Goal: Check status: Check status

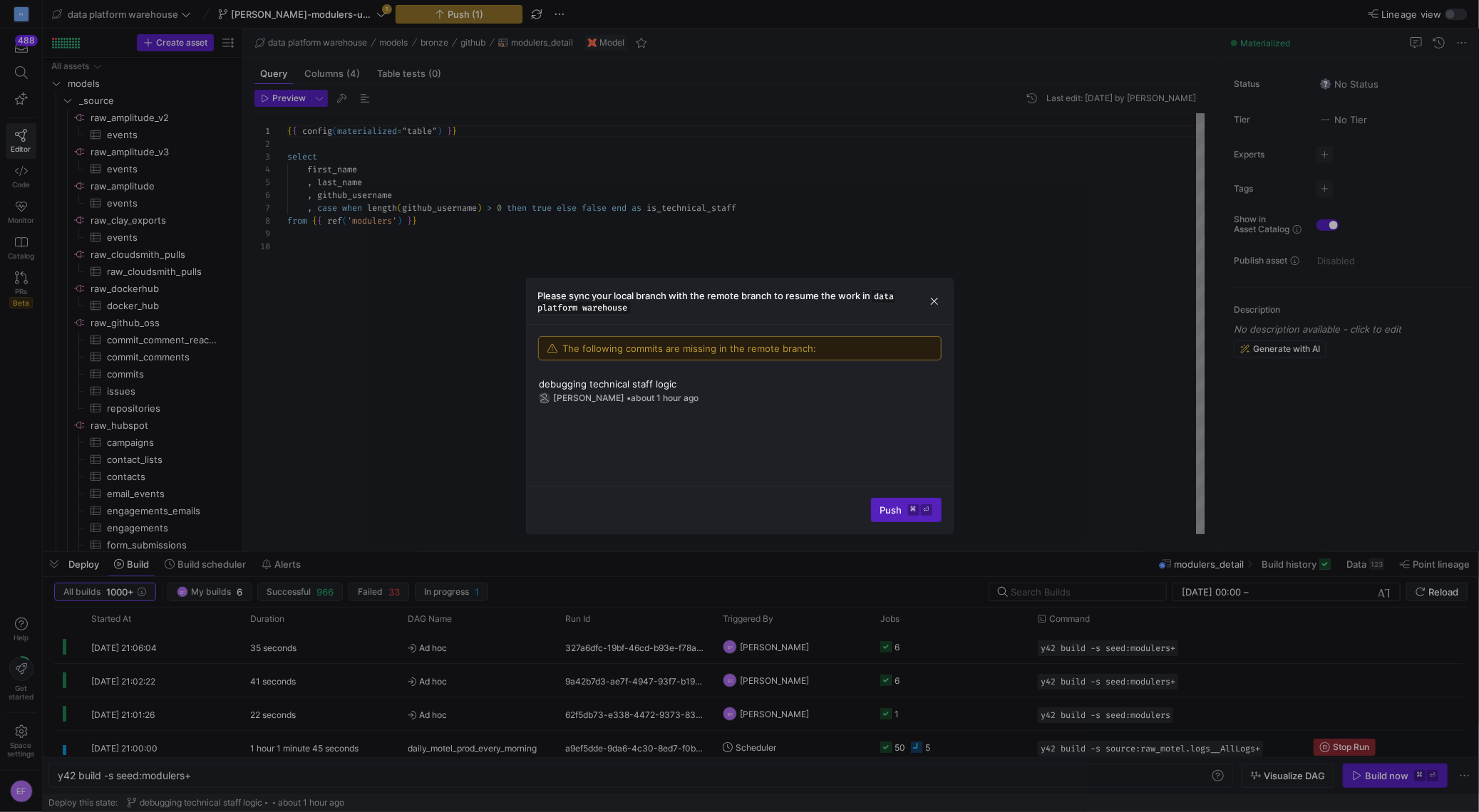
scroll to position [0, 134]
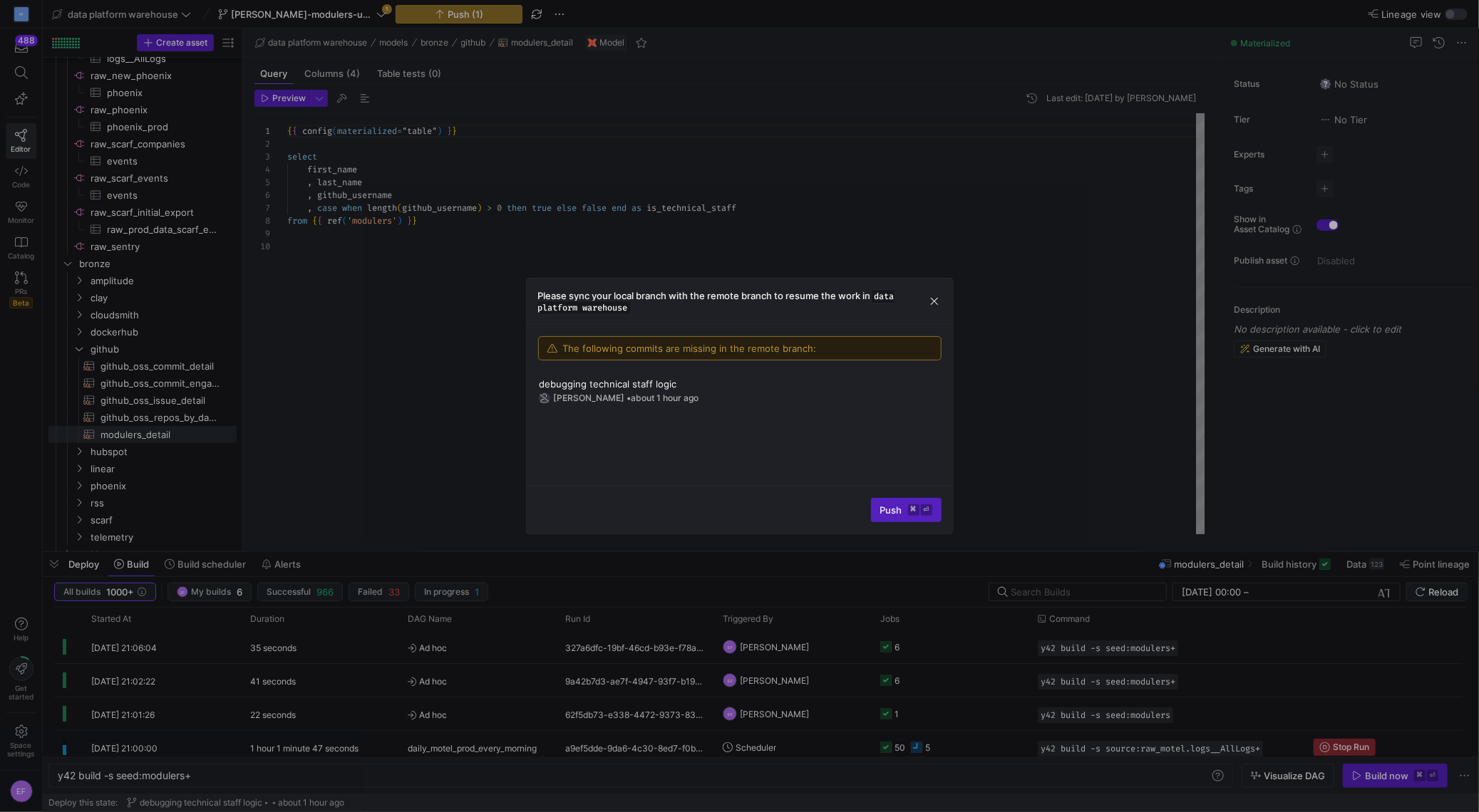
click at [364, 15] on div at bounding box center [739, 406] width 1479 height 812
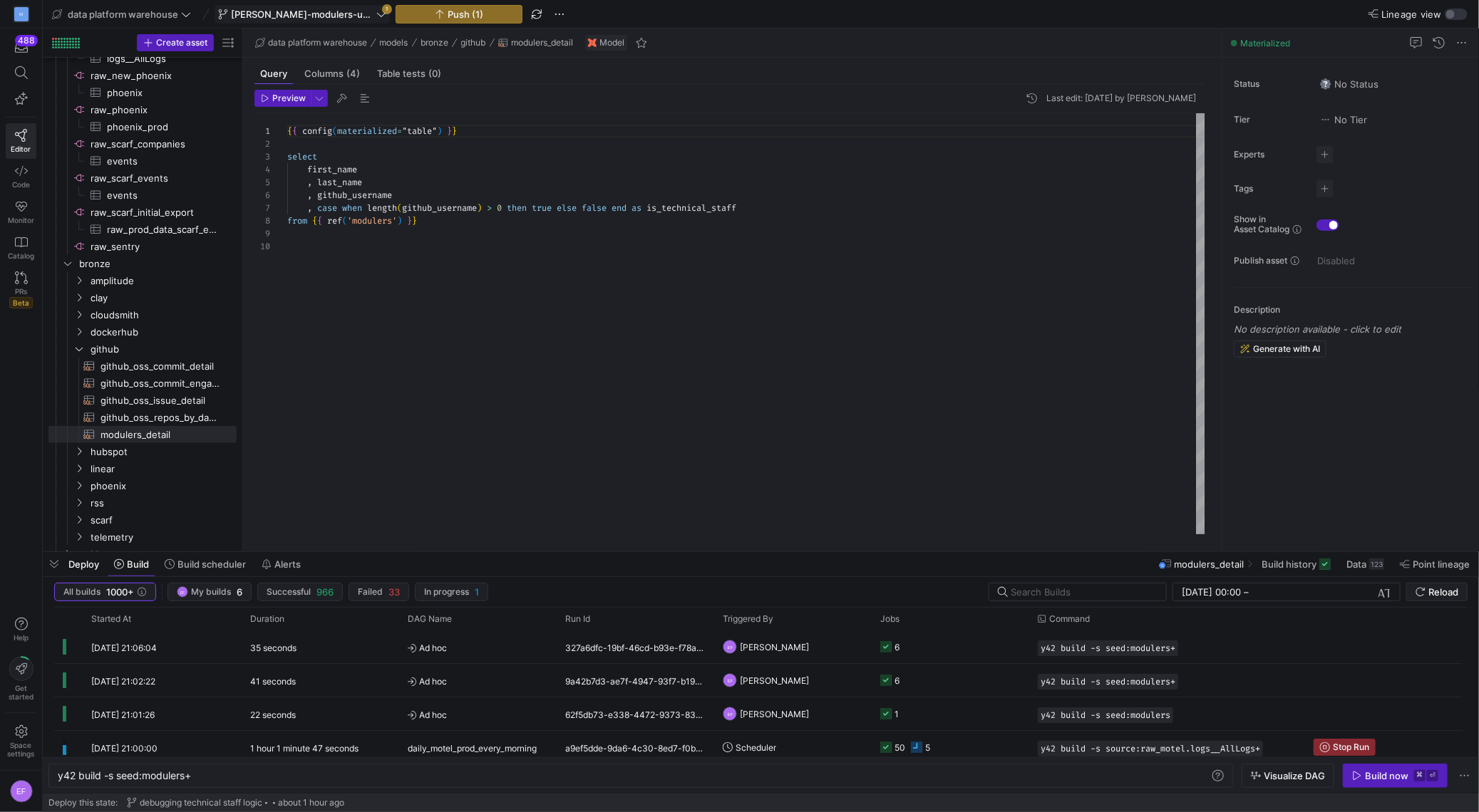
click at [376, 14] on icon at bounding box center [381, 14] width 10 height 10
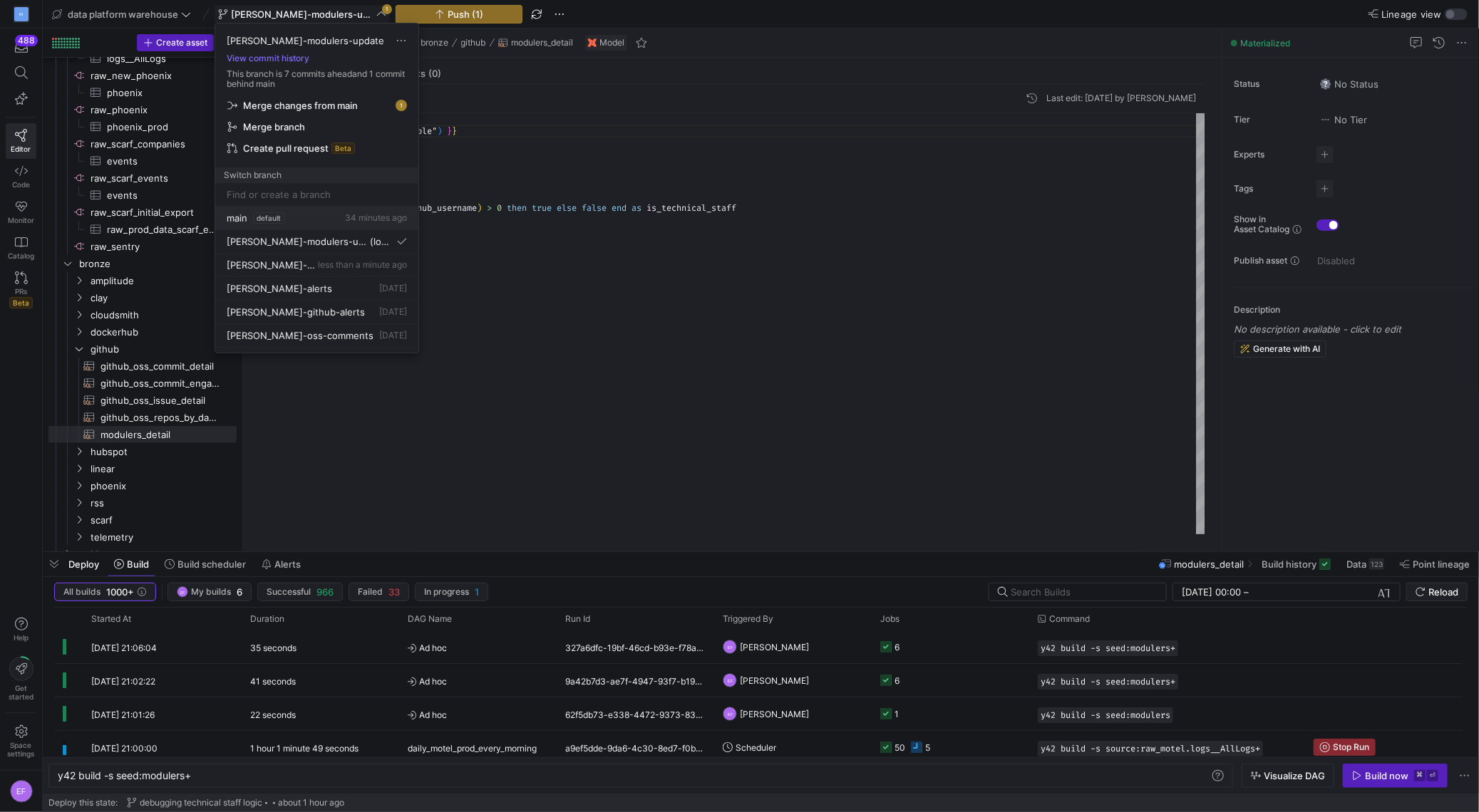
click at [236, 224] on button "main default 34 minutes ago" at bounding box center [316, 218] width 203 height 23
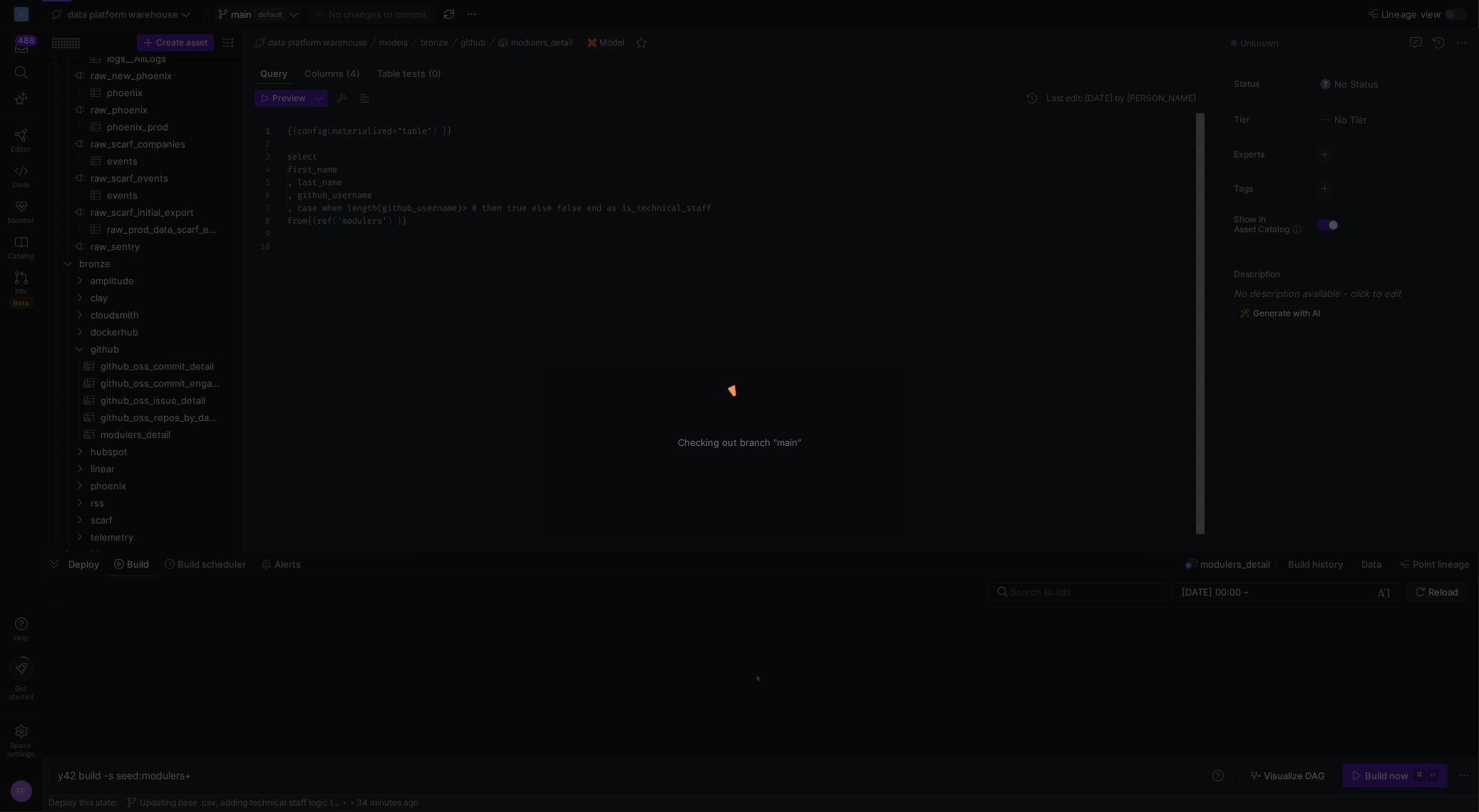
scroll to position [115, 0]
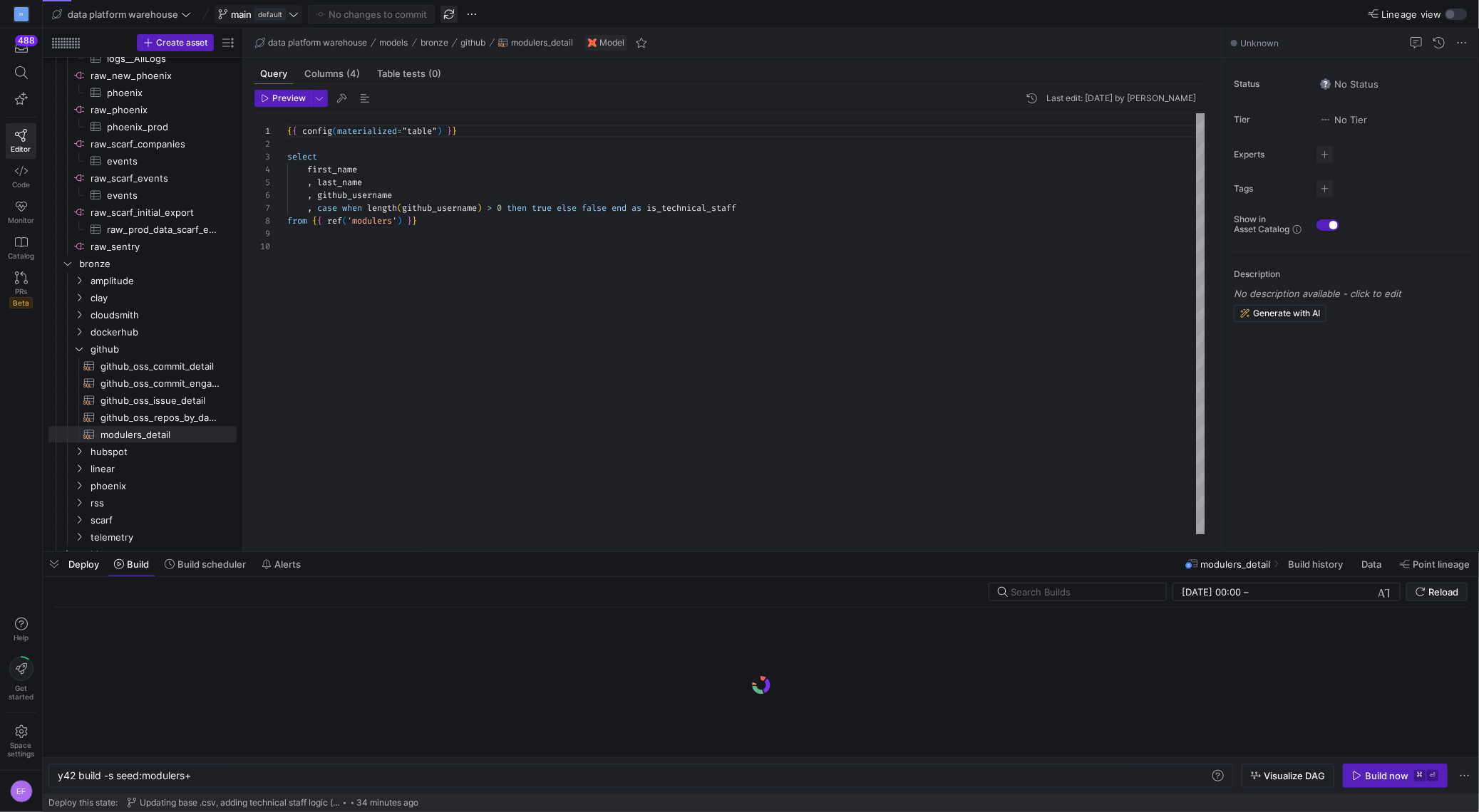
click at [453, 14] on span "button" at bounding box center [449, 14] width 17 height 17
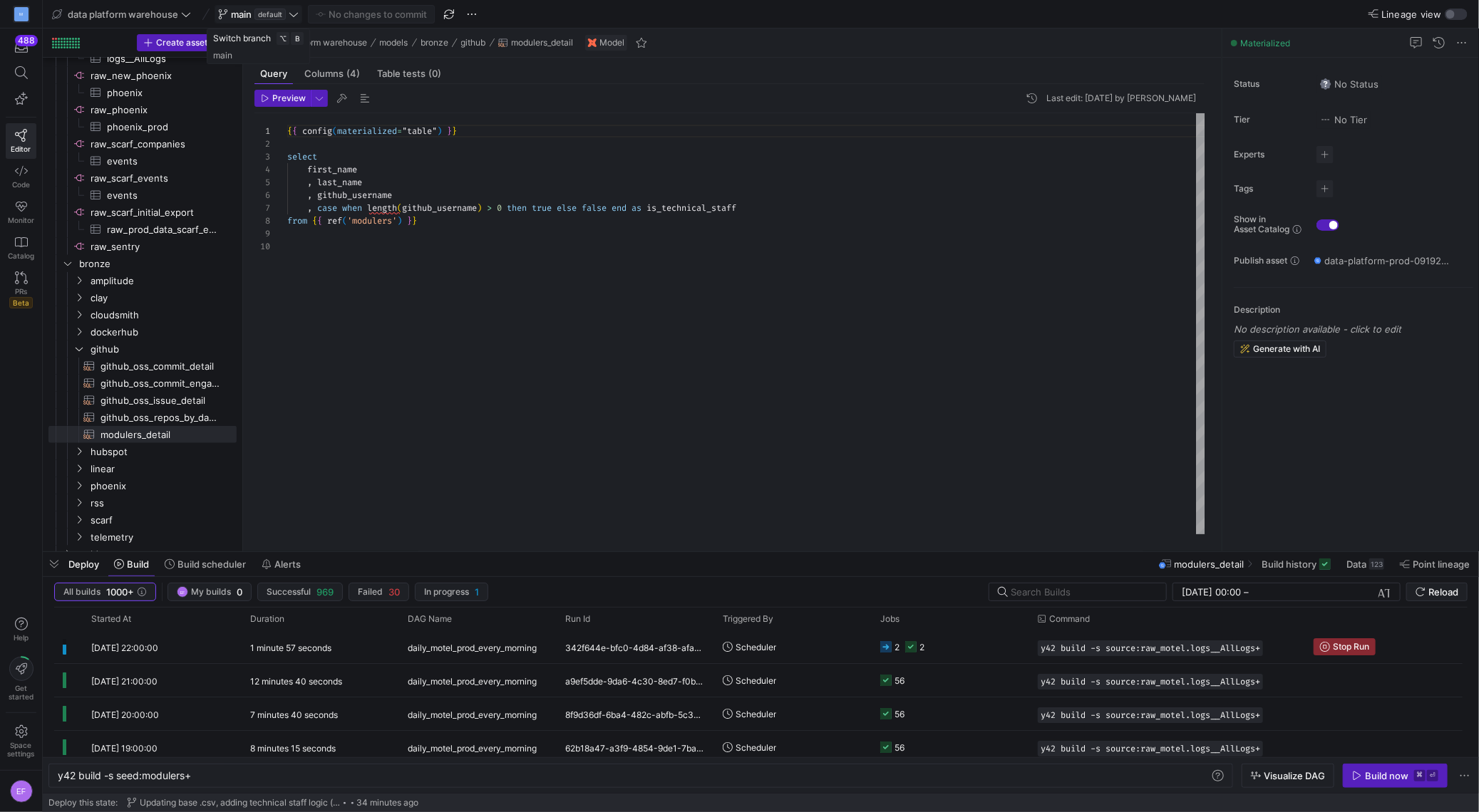
click at [293, 17] on icon at bounding box center [293, 14] width 10 height 10
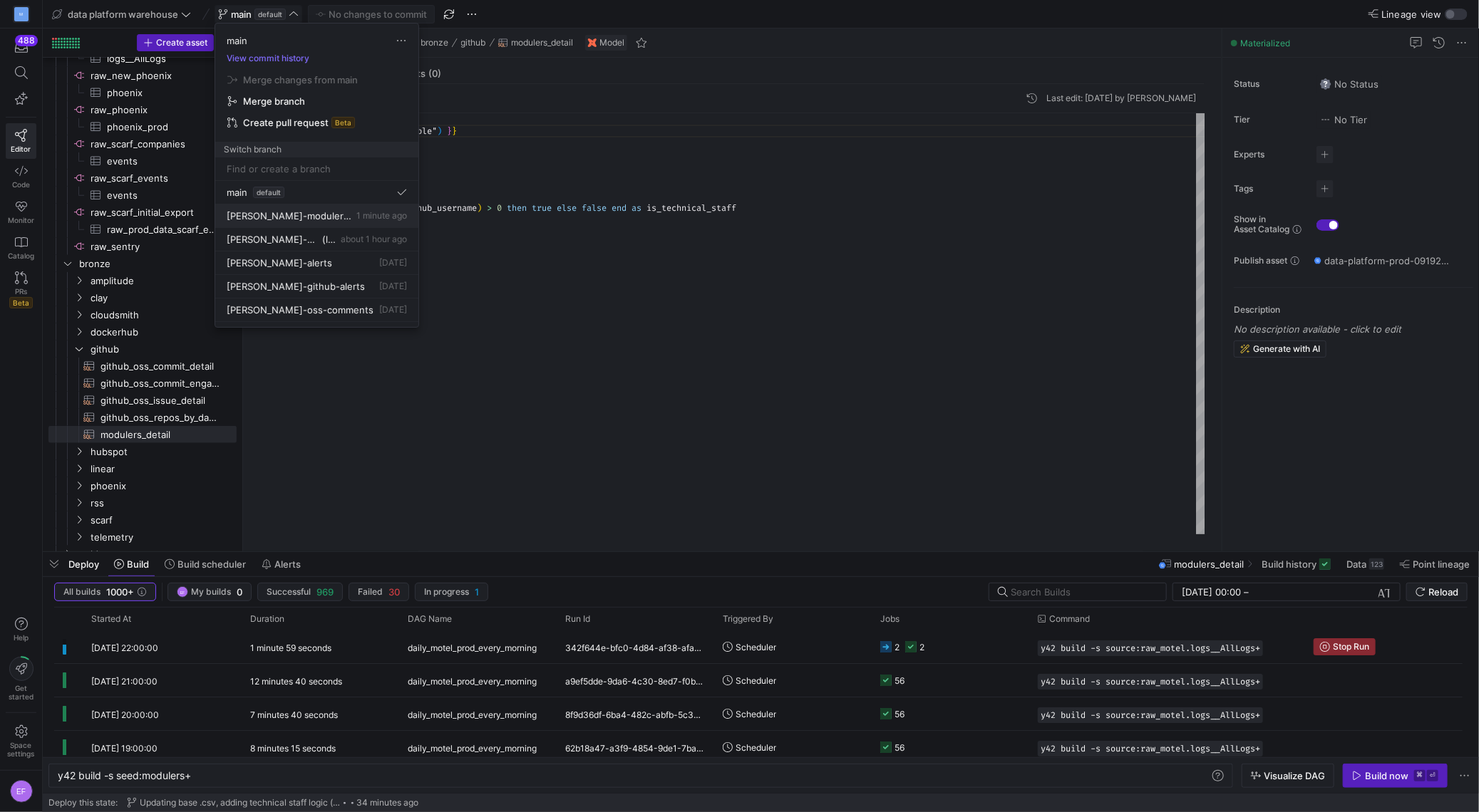
click at [310, 212] on span "[PERSON_NAME]-modulers-summary" at bounding box center [289, 216] width 127 height 11
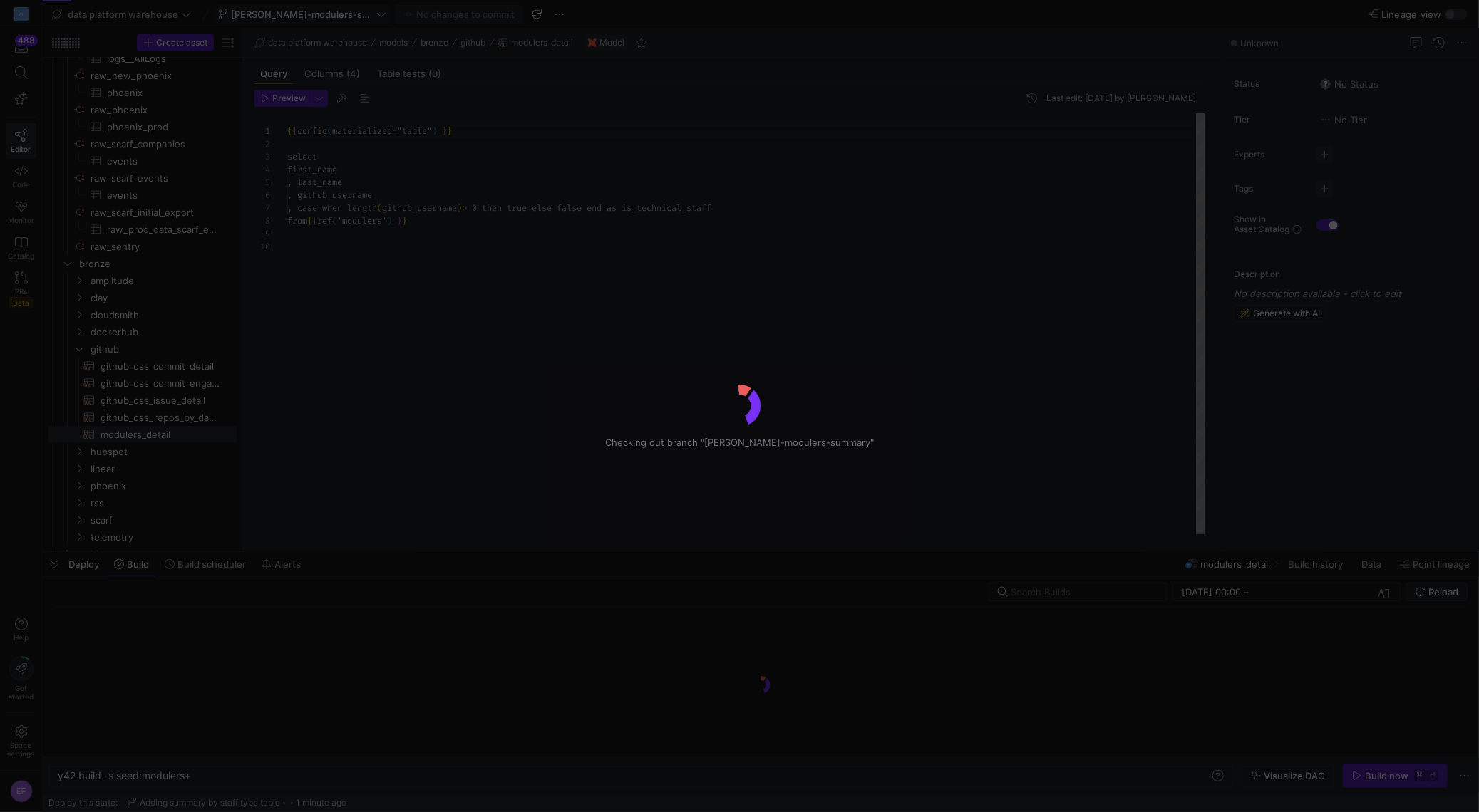
scroll to position [115, 0]
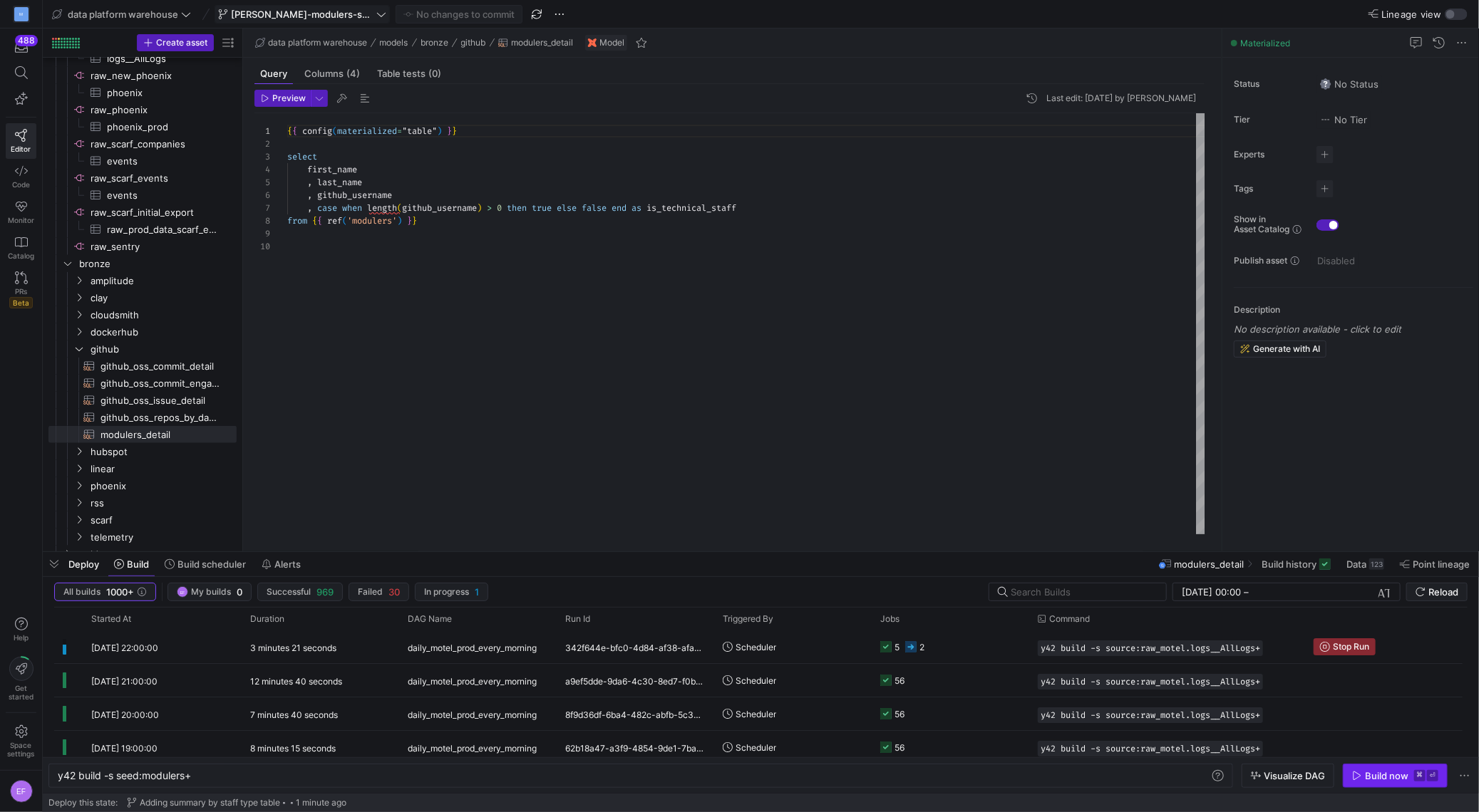
click at [1356, 782] on span "button" at bounding box center [1395, 776] width 103 height 23
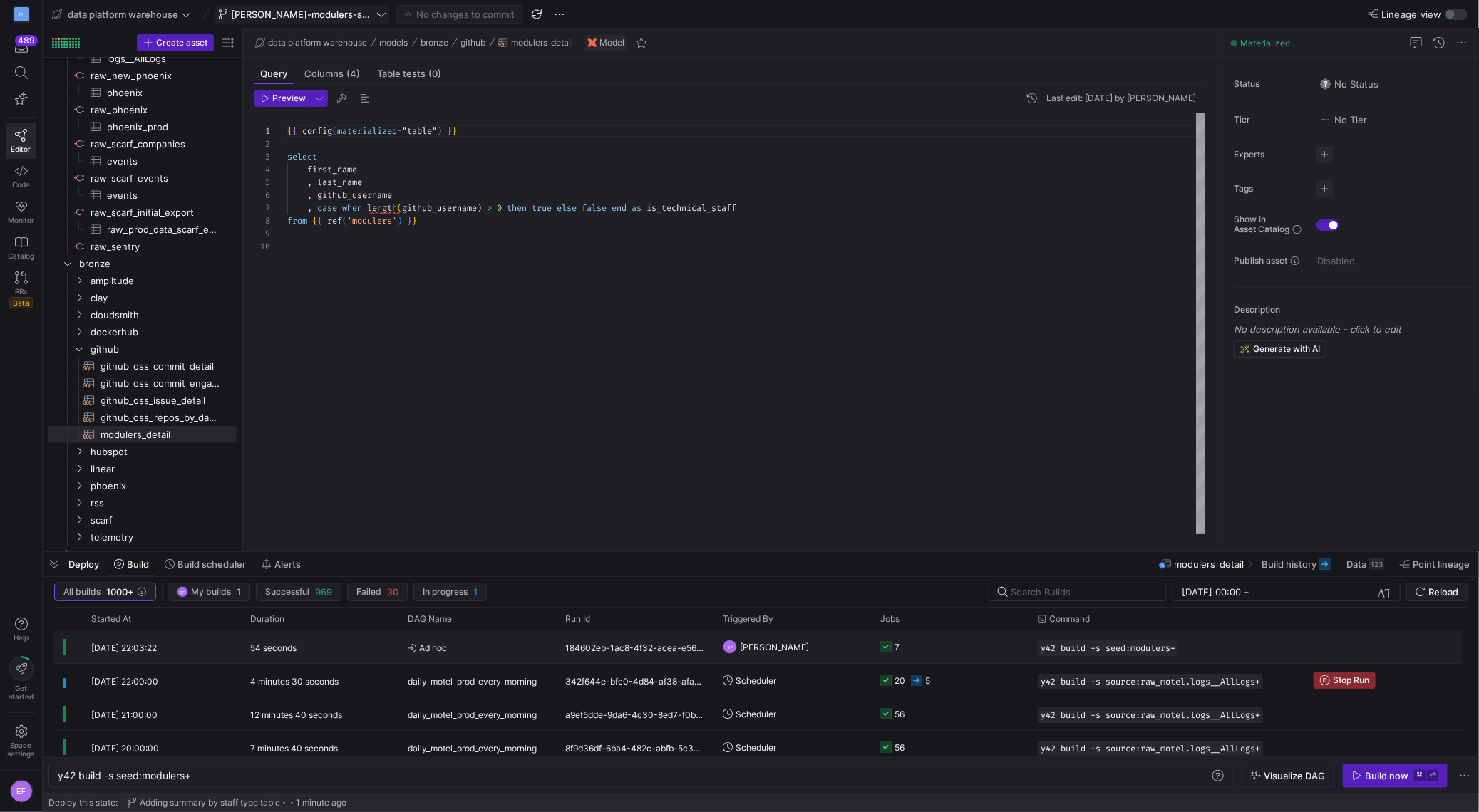
click at [988, 641] on y42-job-status-cell-renderer "7" at bounding box center [950, 647] width 140 height 32
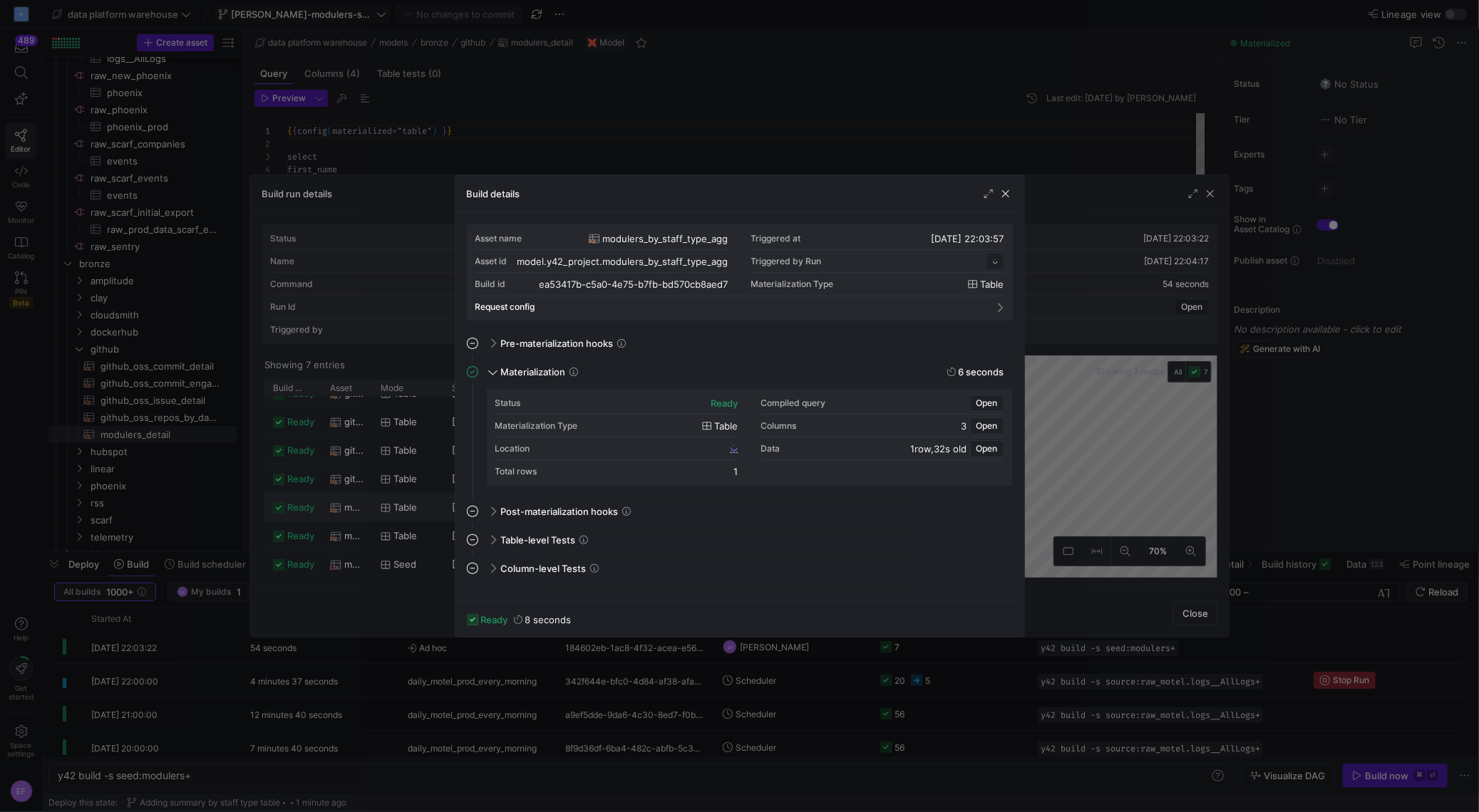
scroll to position [128, 0]
click at [732, 445] on icon at bounding box center [733, 448] width 8 height 8
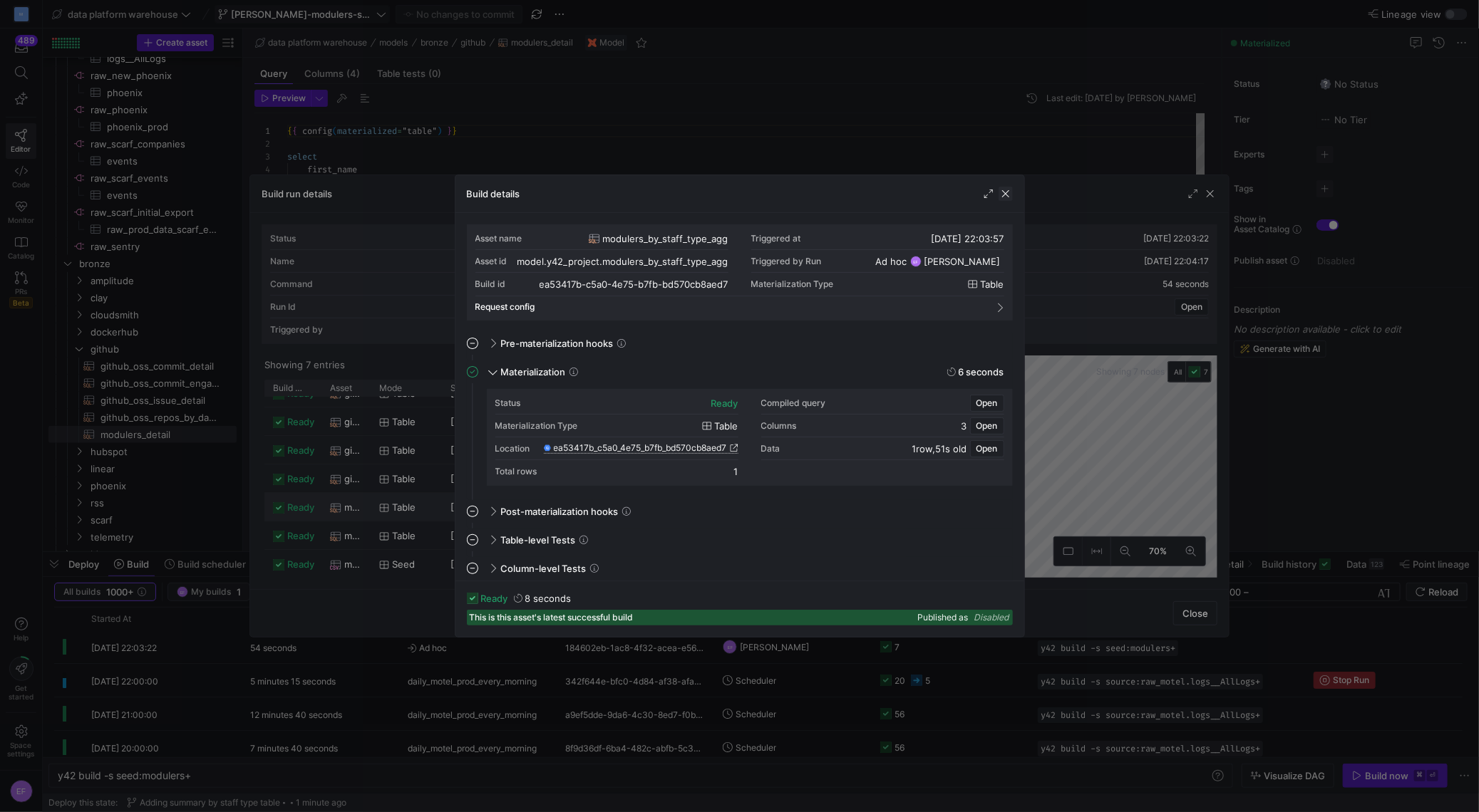
click at [1009, 186] on span "button" at bounding box center [1005, 193] width 14 height 14
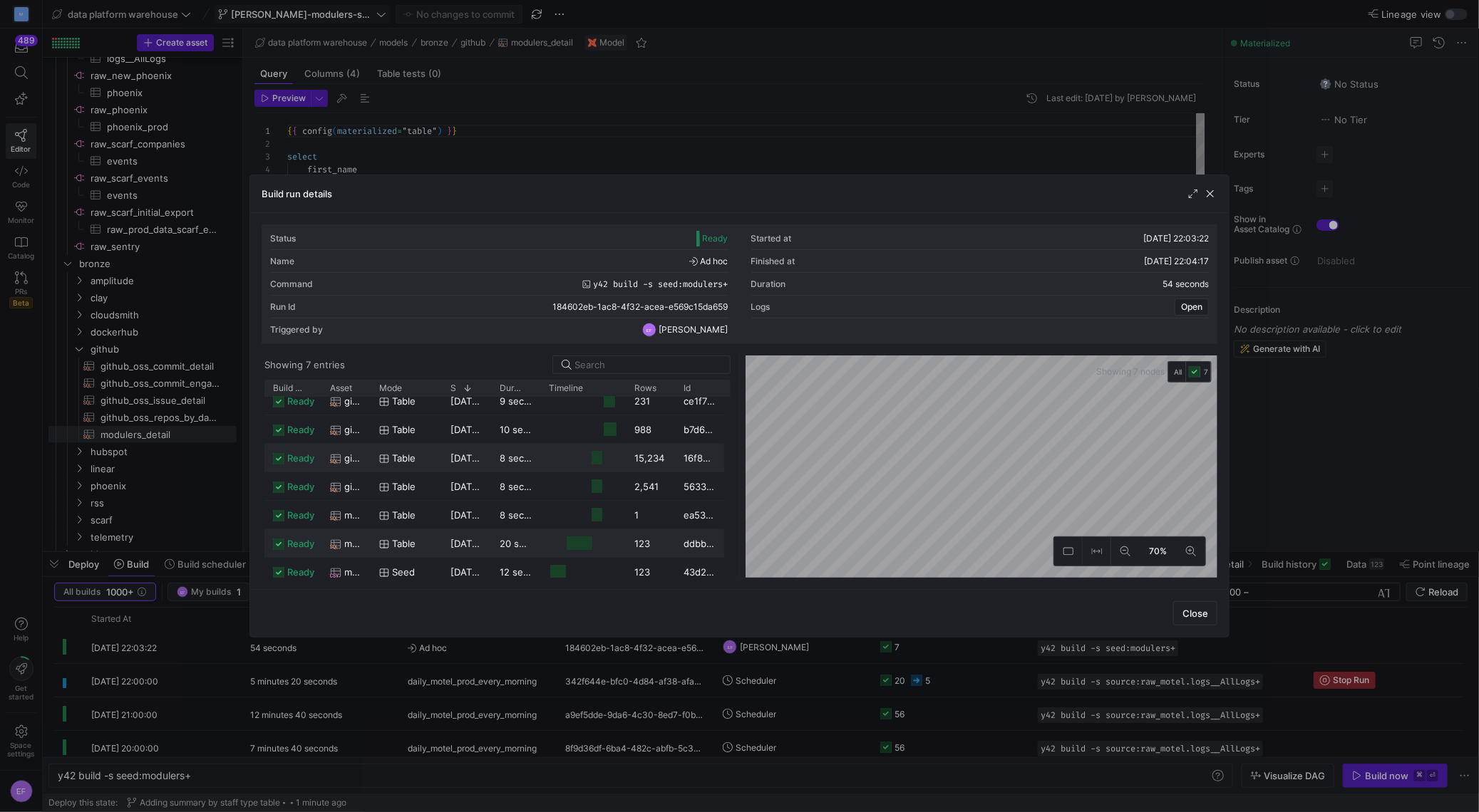
scroll to position [17, 0]
